Goal: Navigation & Orientation: Find specific page/section

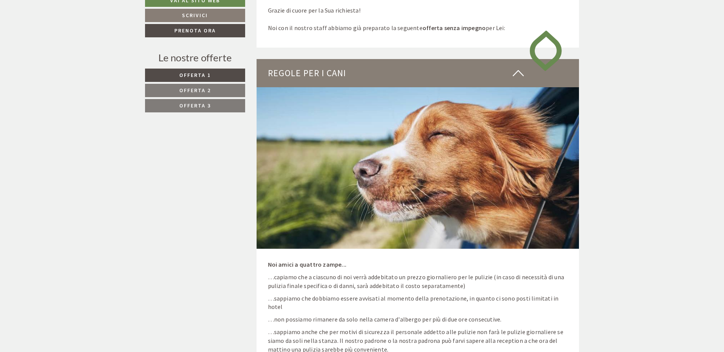
scroll to position [419, 0]
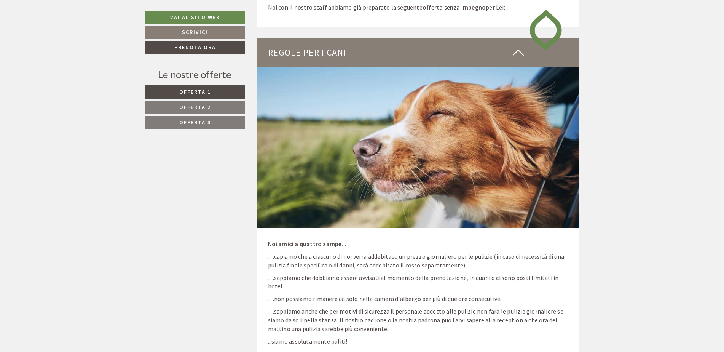
click at [201, 89] on span "Offerta 1" at bounding box center [195, 91] width 32 height 7
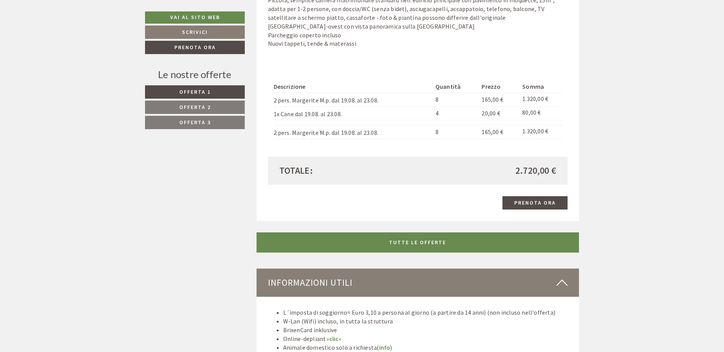
scroll to position [1312, 0]
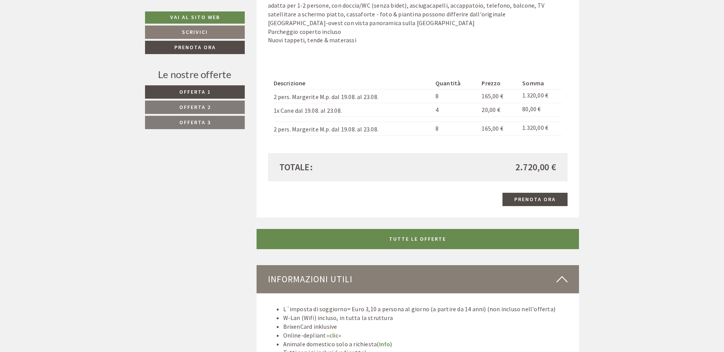
click at [217, 100] on link "Offerta 2" at bounding box center [195, 106] width 100 height 13
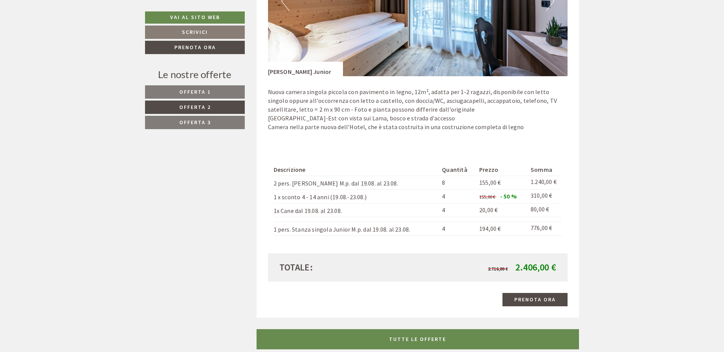
scroll to position [1464, 0]
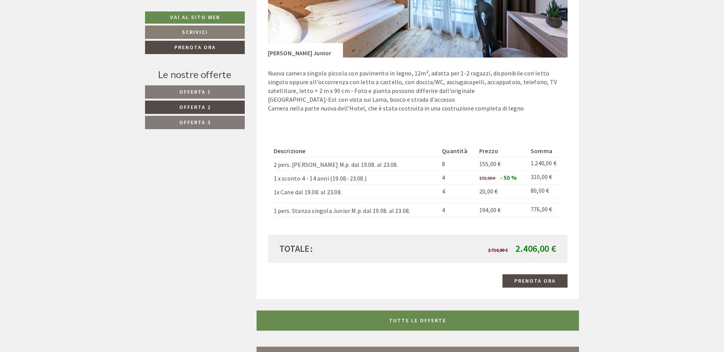
click at [220, 91] on link "Offerta 1" at bounding box center [195, 91] width 100 height 13
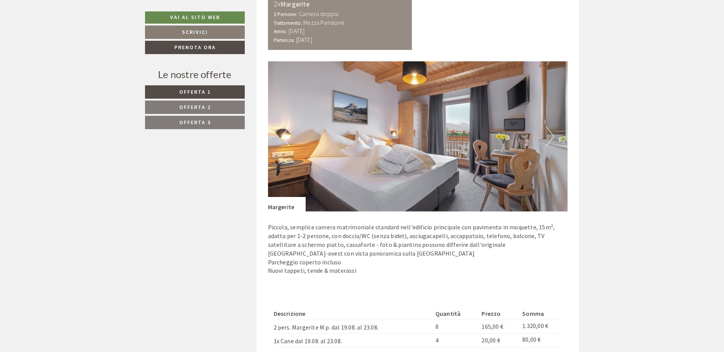
scroll to position [1236, 0]
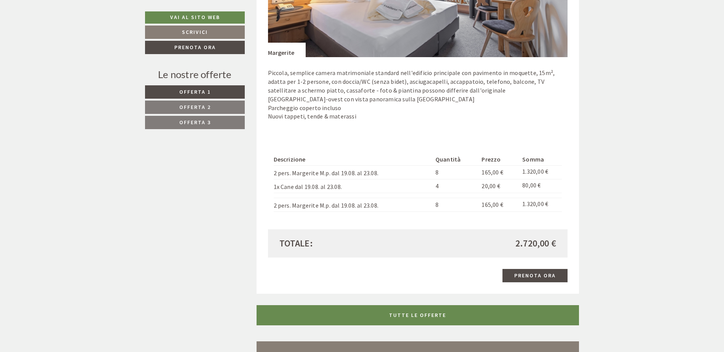
click at [200, 106] on span "Offerta 2" at bounding box center [195, 106] width 32 height 7
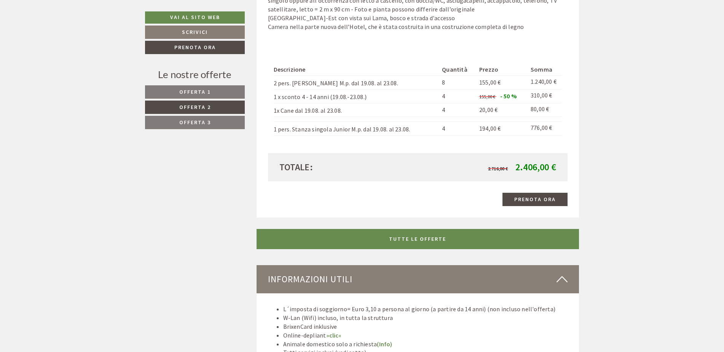
scroll to position [1731, 0]
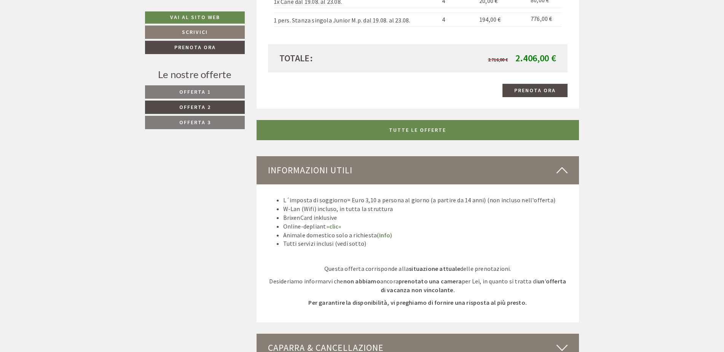
click at [196, 122] on span "Offerta 3" at bounding box center [195, 122] width 32 height 7
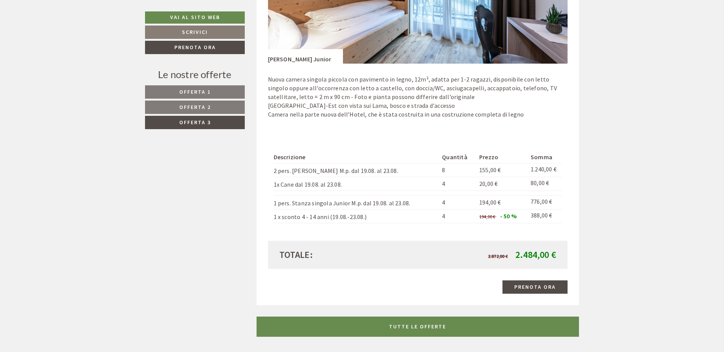
scroll to position [1350, 0]
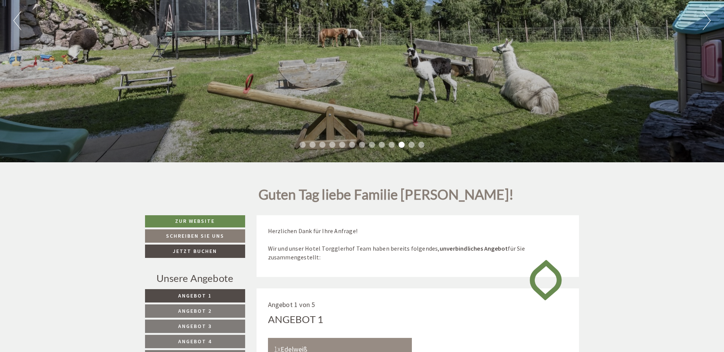
scroll to position [190, 0]
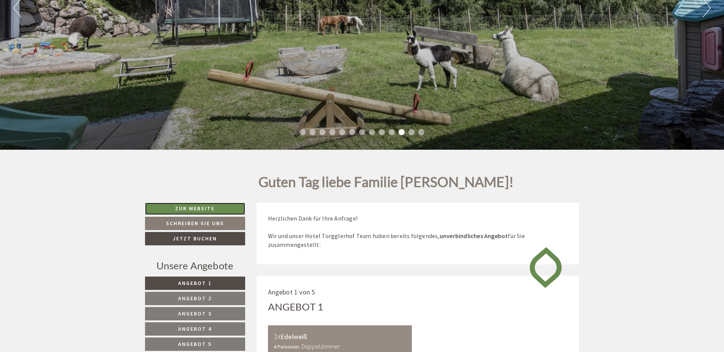
click at [193, 209] on link "Zur Website" at bounding box center [195, 208] width 100 height 12
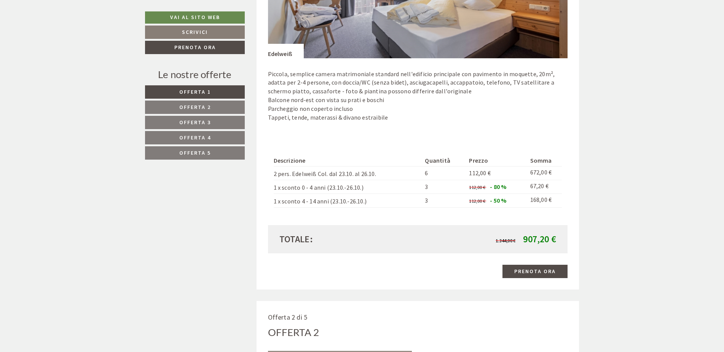
scroll to position [685, 0]
